Goal: Information Seeking & Learning: Learn about a topic

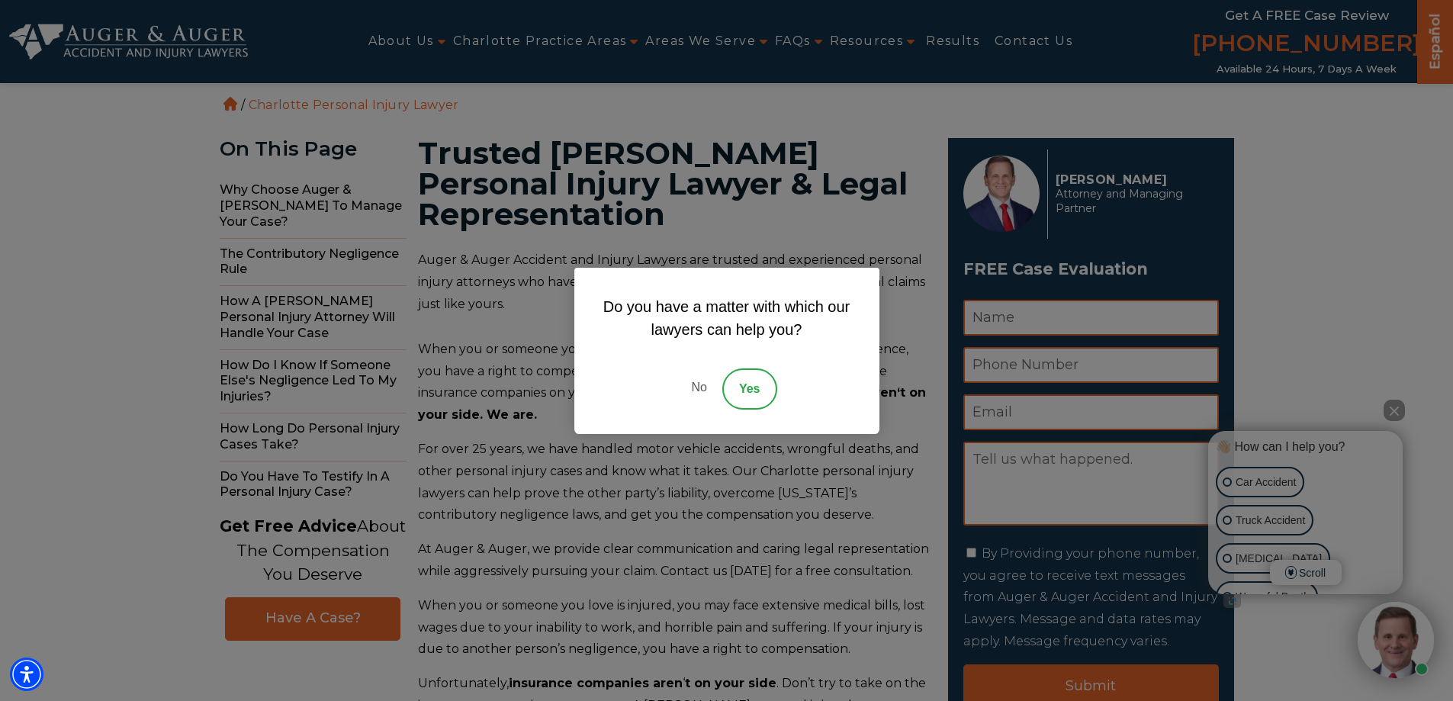
click at [691, 379] on link "No" at bounding box center [699, 388] width 46 height 41
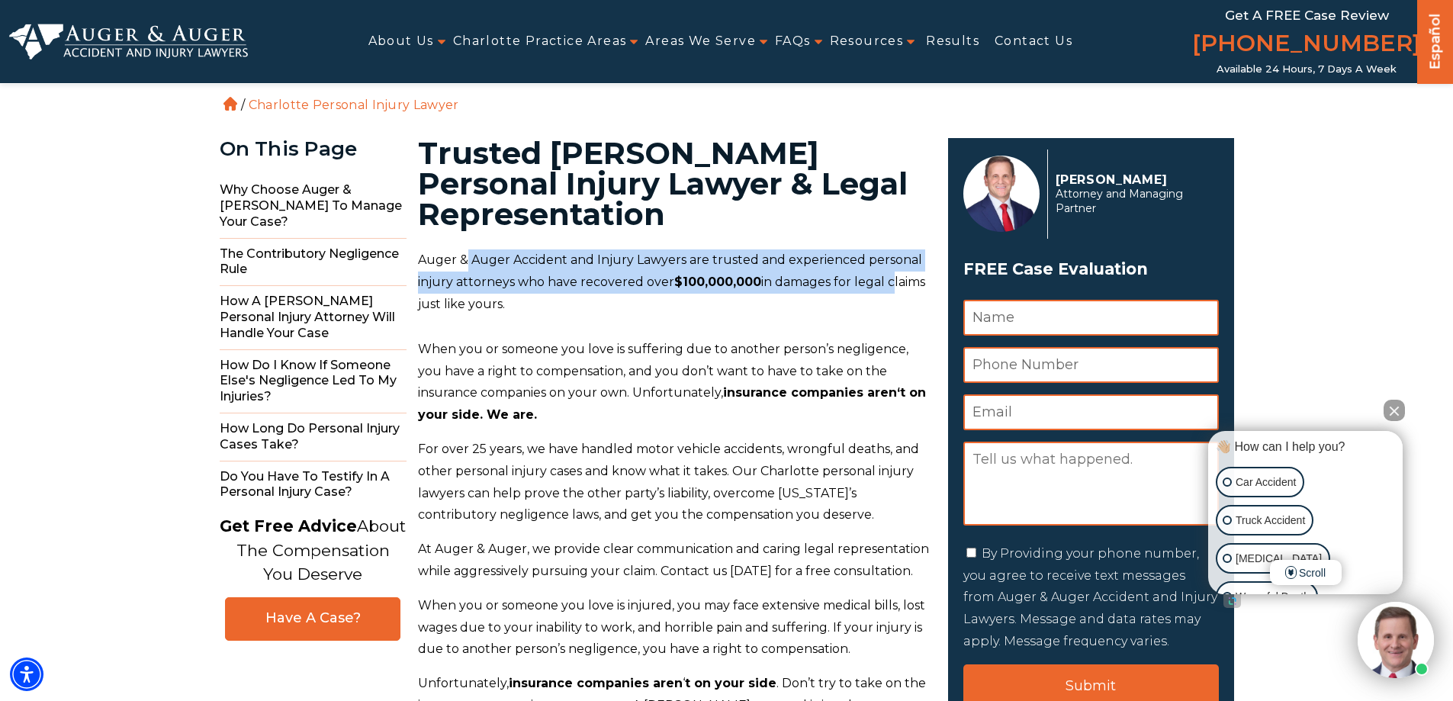
drag, startPoint x: 463, startPoint y: 264, endPoint x: 884, endPoint y: 287, distance: 422.3
click at [884, 287] on p "Auger & Auger Accident and Injury Lawyers are trusted and experienced personal …" at bounding box center [674, 282] width 512 height 66
drag, startPoint x: 459, startPoint y: 258, endPoint x: 468, endPoint y: 306, distance: 48.9
click at [468, 306] on p "Auger & Auger Accident and Injury Lawyers are trusted and experienced personal …" at bounding box center [674, 282] width 512 height 66
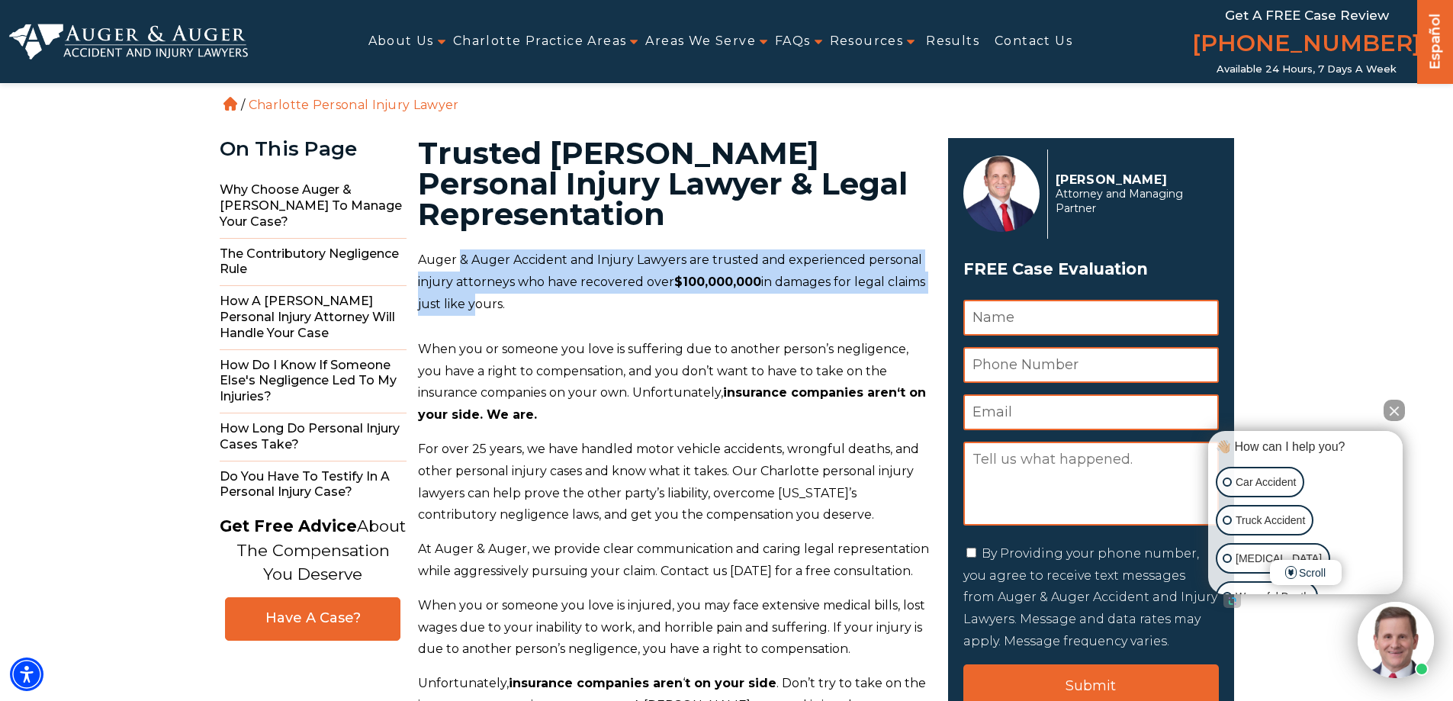
click at [468, 306] on p "Auger & Auger Accident and Injury Lawyers are trusted and experienced personal …" at bounding box center [674, 282] width 512 height 66
drag, startPoint x: 468, startPoint y: 304, endPoint x: 454, endPoint y: 268, distance: 38.7
click at [454, 268] on p "Auger & Auger Accident and Injury Lawyers are trusted and experienced personal …" at bounding box center [674, 282] width 512 height 66
drag, startPoint x: 454, startPoint y: 258, endPoint x: 469, endPoint y: 305, distance: 49.7
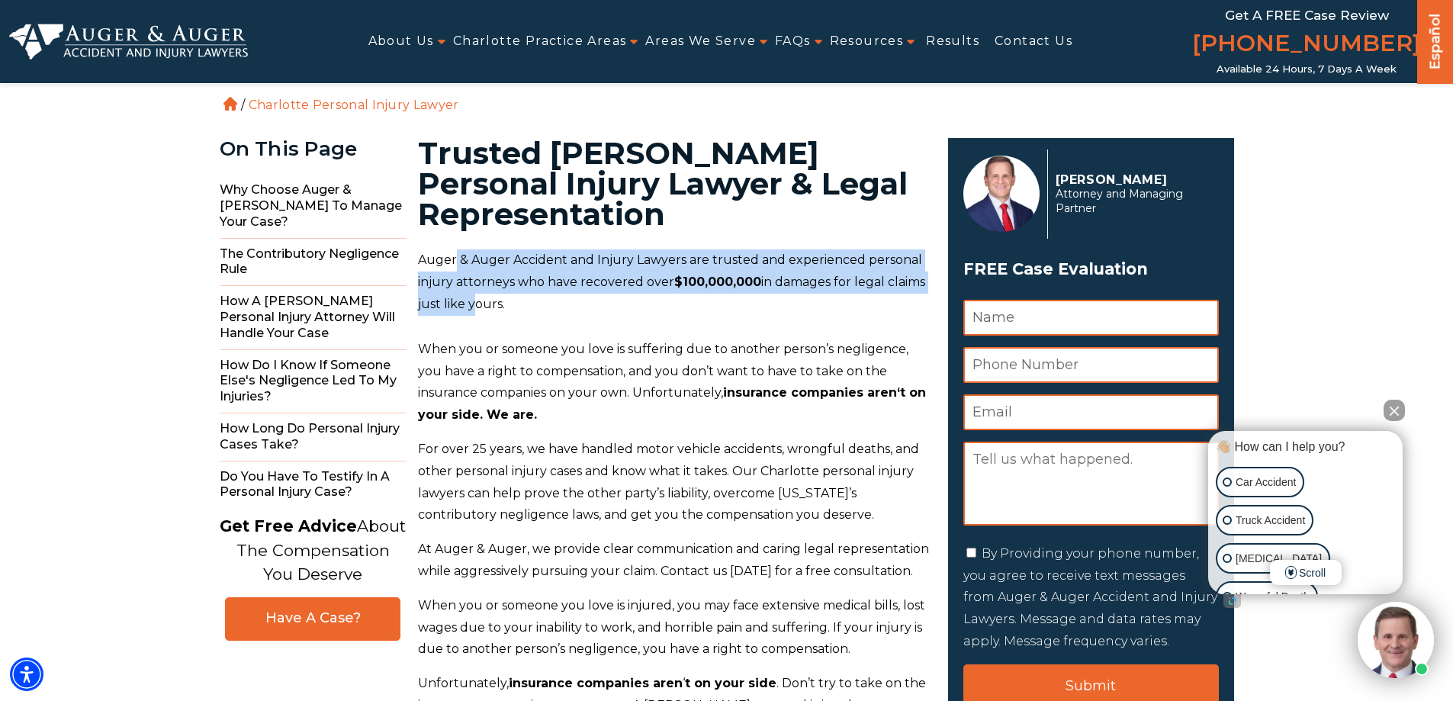
click at [469, 305] on p "Auger & Auger Accident and Injury Lawyers are trusted and experienced personal …" at bounding box center [674, 282] width 512 height 66
drag, startPoint x: 469, startPoint y: 305, endPoint x: 457, endPoint y: 259, distance: 47.2
click at [457, 259] on p "Auger & Auger Accident and Injury Lawyers are trusted and experienced personal …" at bounding box center [674, 282] width 512 height 66
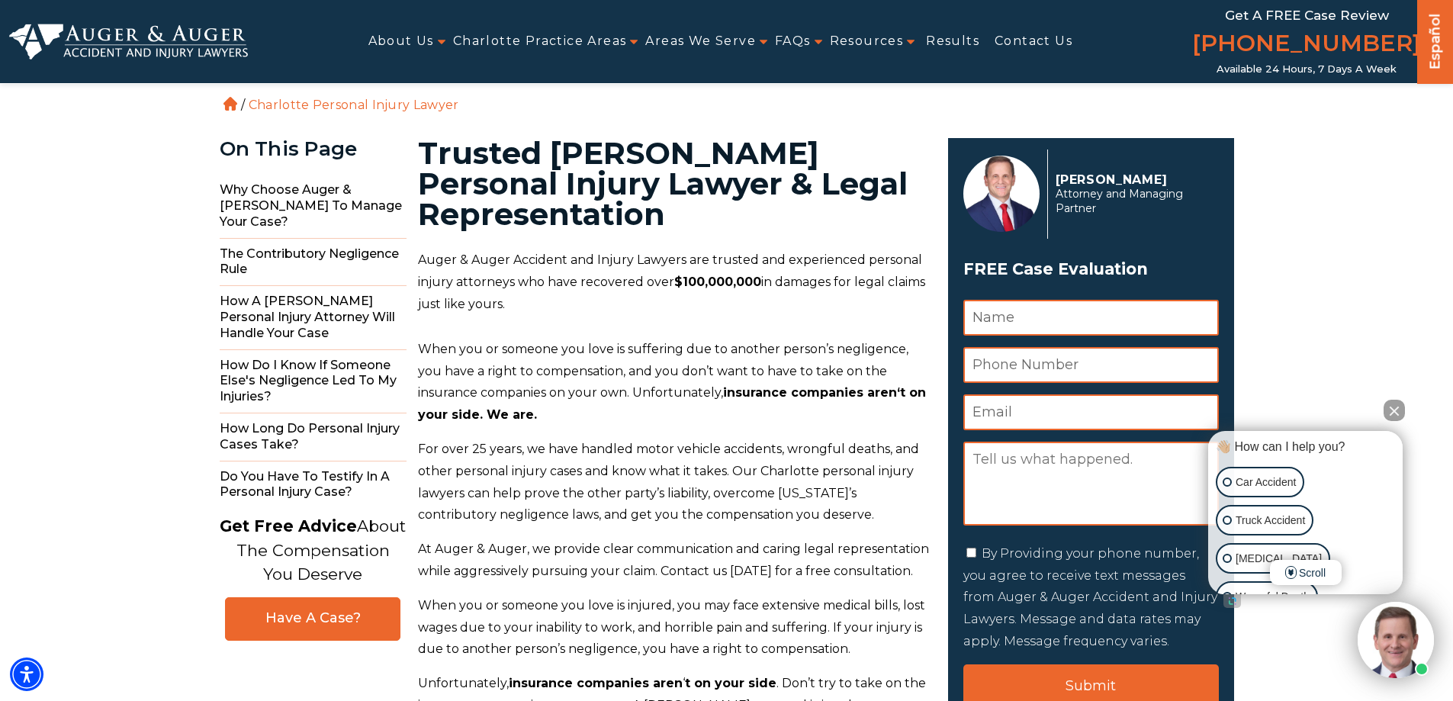
click at [455, 259] on p "Auger & Auger Accident and Injury Lawyers are trusted and experienced personal …" at bounding box center [674, 282] width 512 height 66
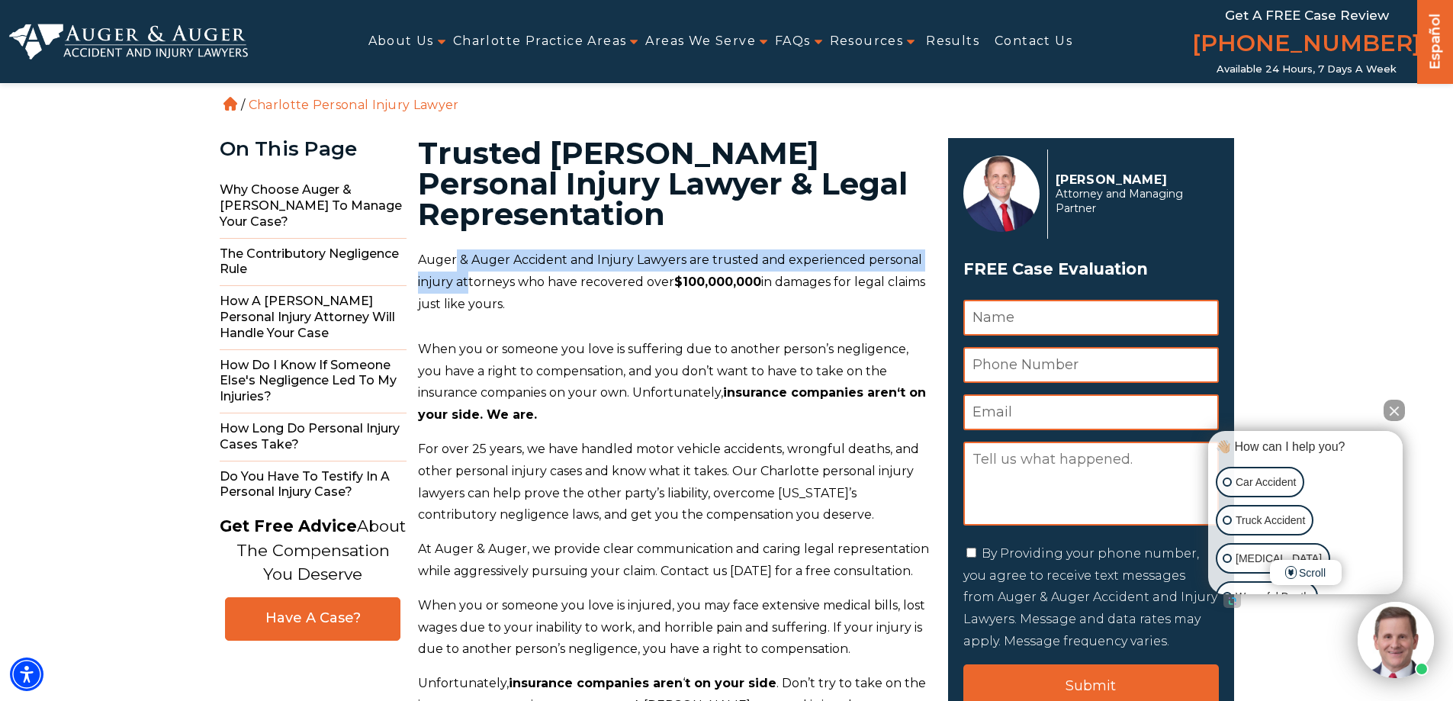
drag, startPoint x: 455, startPoint y: 259, endPoint x: 468, endPoint y: 277, distance: 21.8
click at [468, 277] on p "Auger & Auger Accident and Injury Lawyers are trusted and experienced personal …" at bounding box center [674, 282] width 512 height 66
click at [450, 273] on p "Auger & Auger Accident and Injury Lawyers are trusted and experienced personal …" at bounding box center [674, 282] width 512 height 66
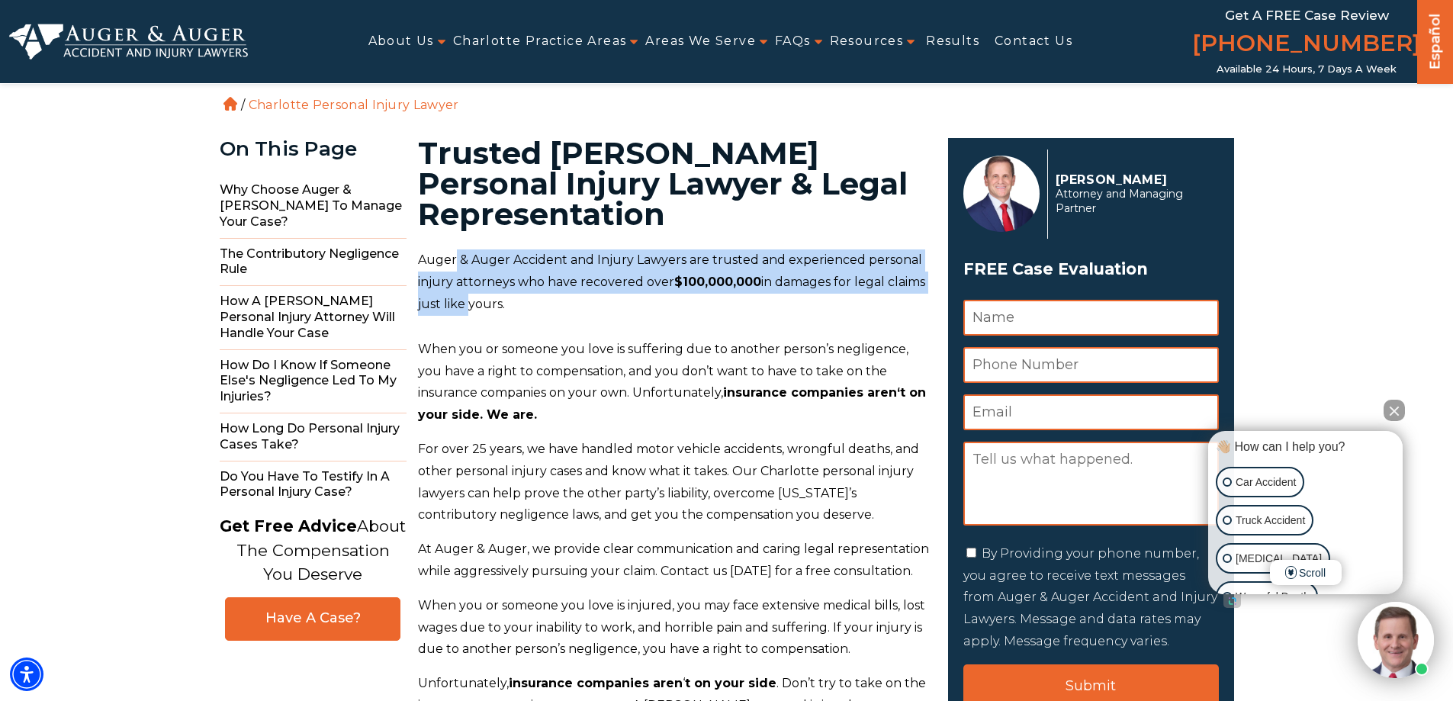
drag, startPoint x: 454, startPoint y: 262, endPoint x: 465, endPoint y: 297, distance: 37.6
click at [465, 297] on p "Auger & Auger Accident and Injury Lawyers are trusted and experienced personal …" at bounding box center [674, 282] width 512 height 66
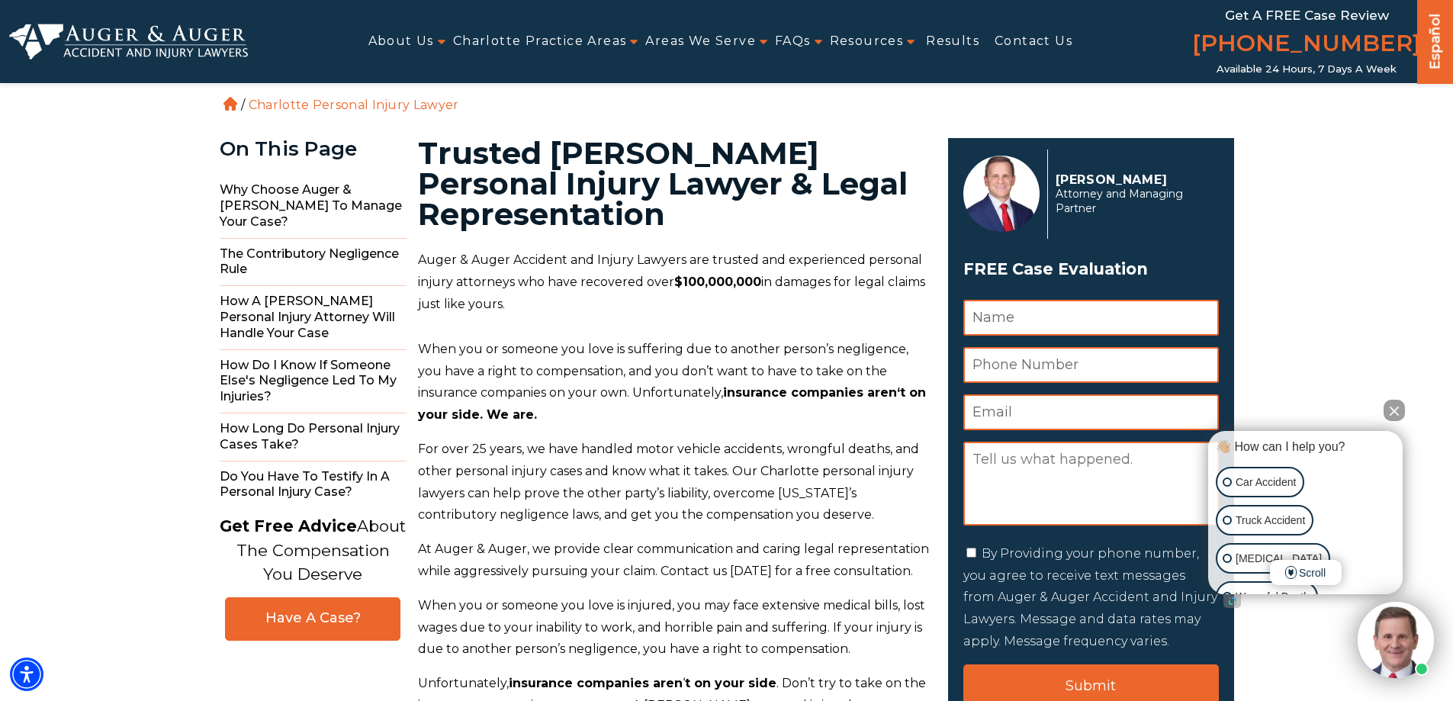
click at [468, 300] on p "Auger & Auger Accident and Injury Lawyers are trusted and experienced personal …" at bounding box center [674, 282] width 512 height 66
click at [1395, 403] on button "Close Intaker Chat Widget" at bounding box center [1393, 410] width 21 height 21
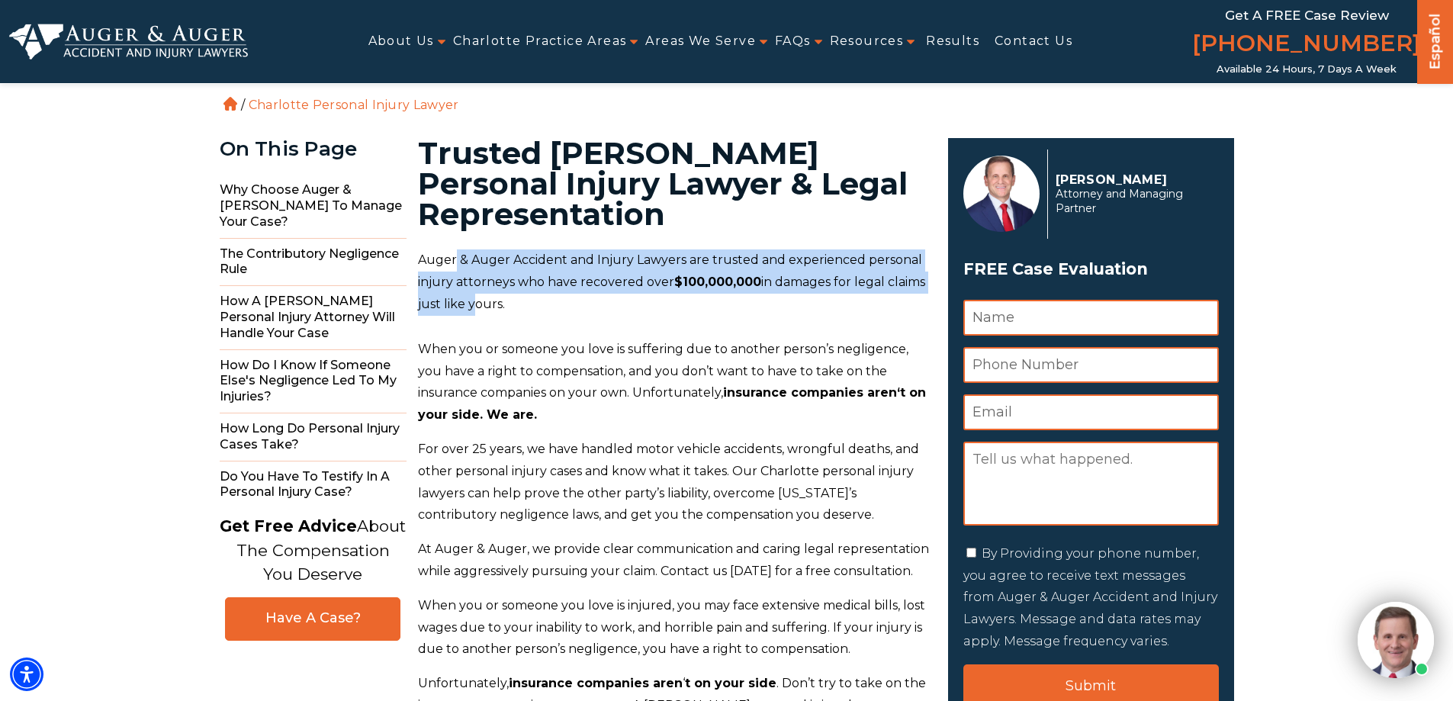
drag, startPoint x: 454, startPoint y: 264, endPoint x: 467, endPoint y: 305, distance: 43.4
click at [467, 304] on p "Auger & Auger Accident and Injury Lawyers are trusted and experienced personal …" at bounding box center [674, 282] width 512 height 66
click at [450, 257] on p "Auger & Auger Accident and Injury Lawyers are trusted and experienced personal …" at bounding box center [674, 282] width 512 height 66
drag, startPoint x: 456, startPoint y: 259, endPoint x: 470, endPoint y: 297, distance: 40.5
click at [470, 297] on p "Auger & Auger Accident and Injury Lawyers are trusted and experienced personal …" at bounding box center [674, 282] width 512 height 66
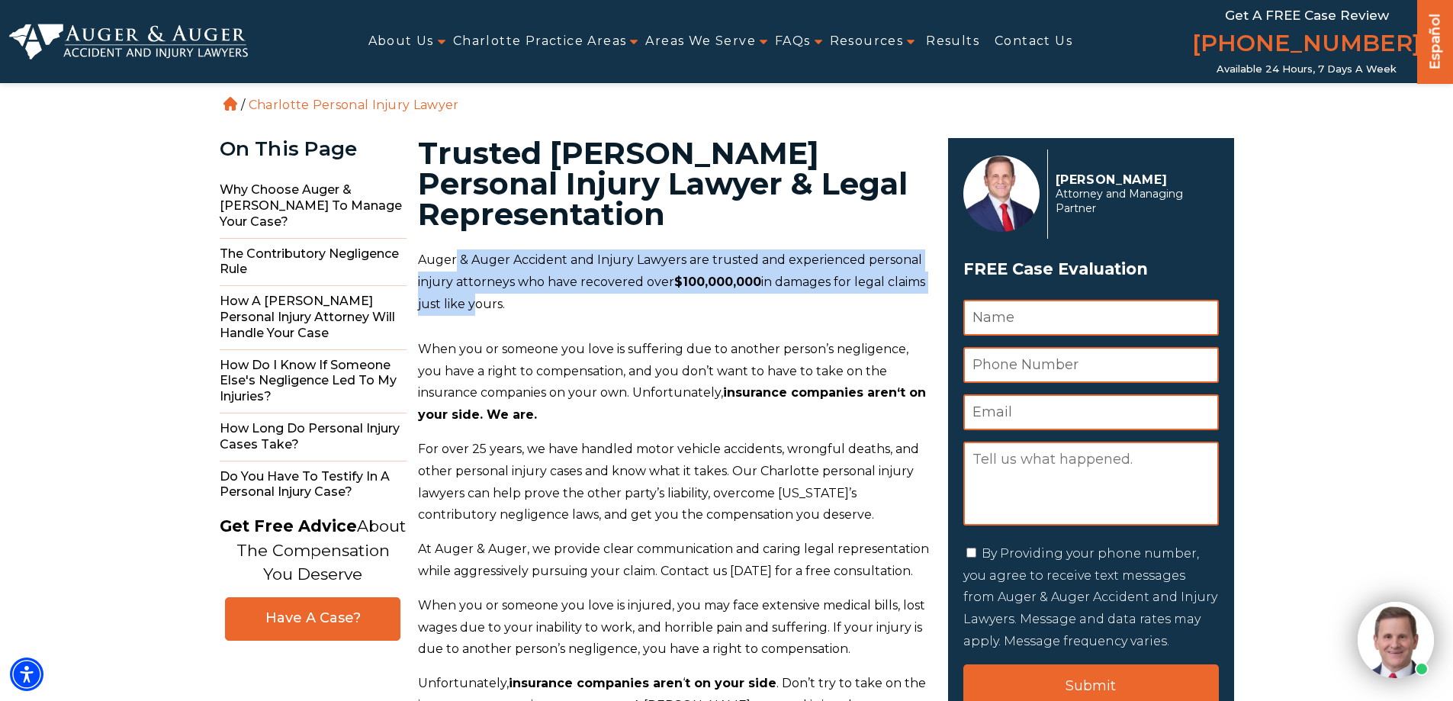
click at [467, 300] on p "Auger & Auger Accident and Injury Lawyers are trusted and experienced personal …" at bounding box center [674, 282] width 512 height 66
drag, startPoint x: 467, startPoint y: 303, endPoint x: 457, endPoint y: 261, distance: 43.3
click at [457, 261] on p "Auger & Auger Accident and Injury Lawyers are trusted and experienced personal …" at bounding box center [674, 282] width 512 height 66
drag, startPoint x: 456, startPoint y: 262, endPoint x: 470, endPoint y: 297, distance: 37.7
click at [470, 297] on p "Auger & Auger Accident and Injury Lawyers are trusted and experienced personal …" at bounding box center [674, 282] width 512 height 66
